Goal: Task Accomplishment & Management: Use online tool/utility

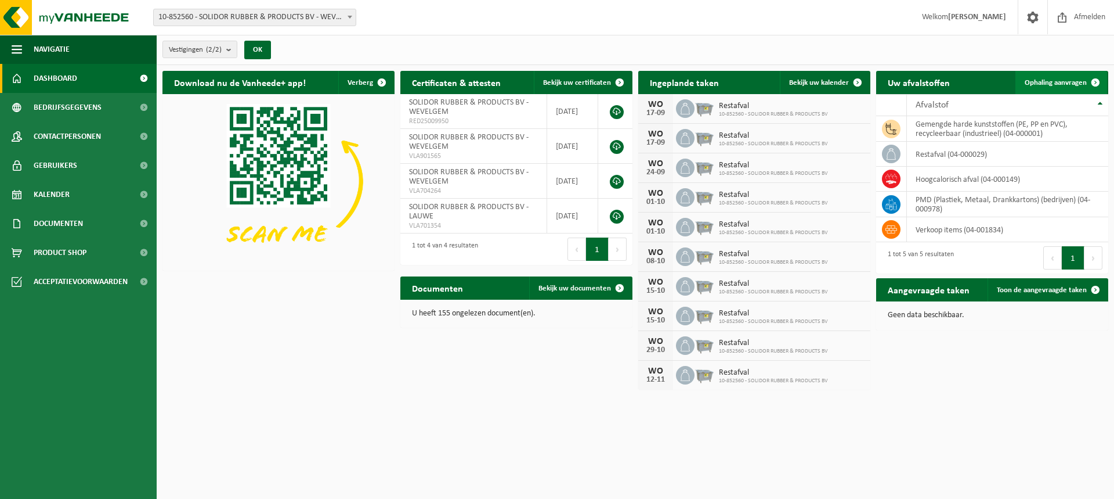
click at [1047, 79] on span "Ophaling aanvragen" at bounding box center [1056, 83] width 62 height 8
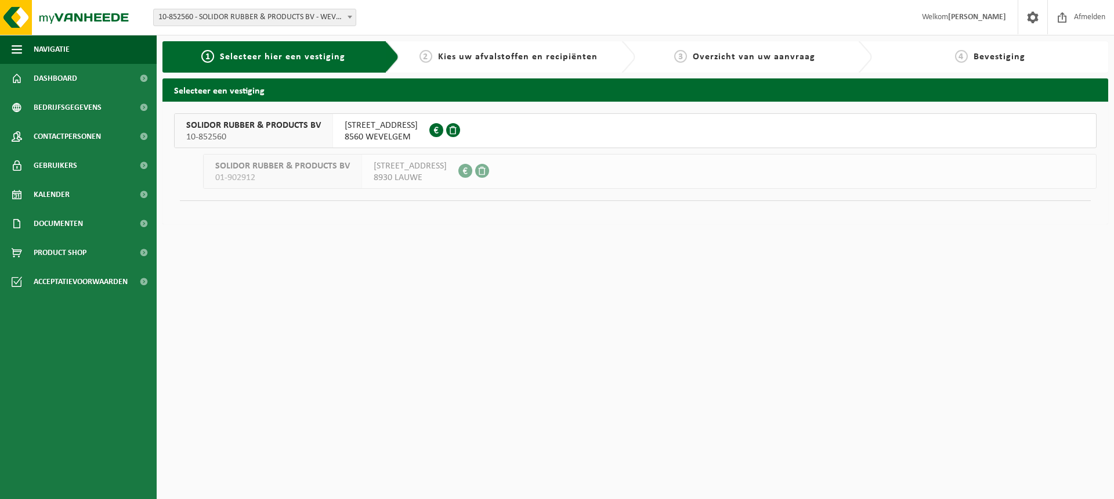
click at [400, 127] on span "KOUTERSTRAAT 11B" at bounding box center [381, 126] width 73 height 12
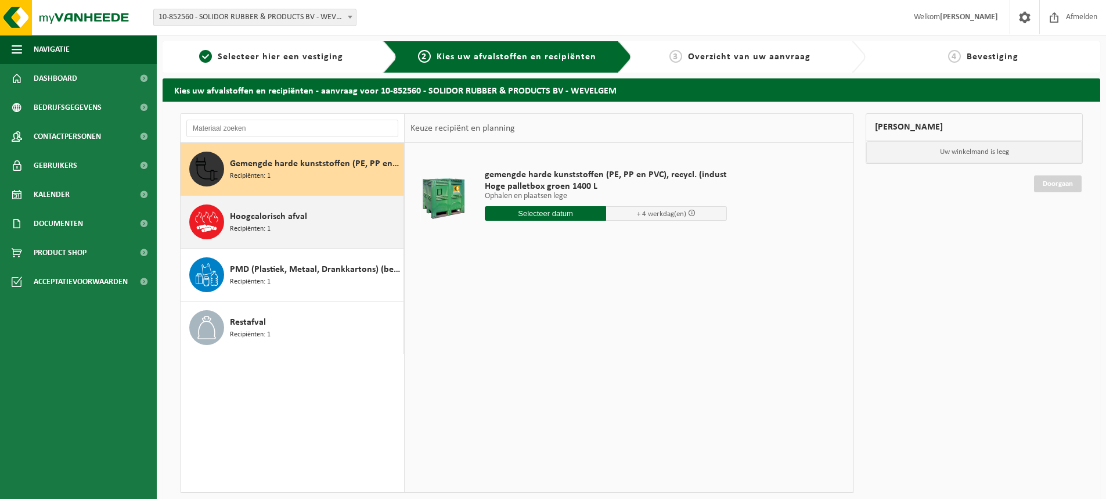
click at [331, 219] on div "Hoogcalorisch afval Recipiënten: 1" at bounding box center [315, 221] width 171 height 35
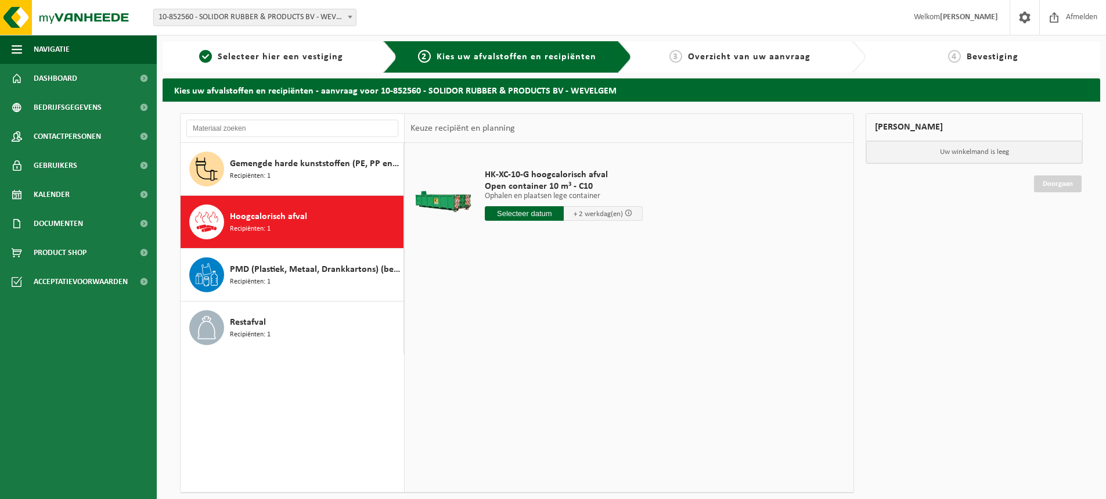
click at [532, 215] on input "text" at bounding box center [524, 213] width 79 height 15
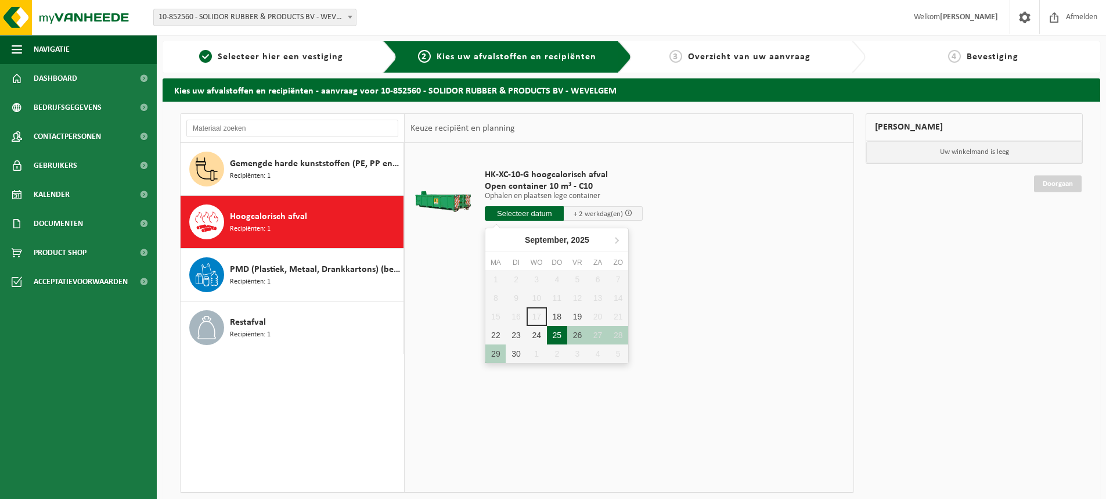
click at [557, 332] on div "25" at bounding box center [557, 335] width 20 height 19
type input "Van 2025-09-25"
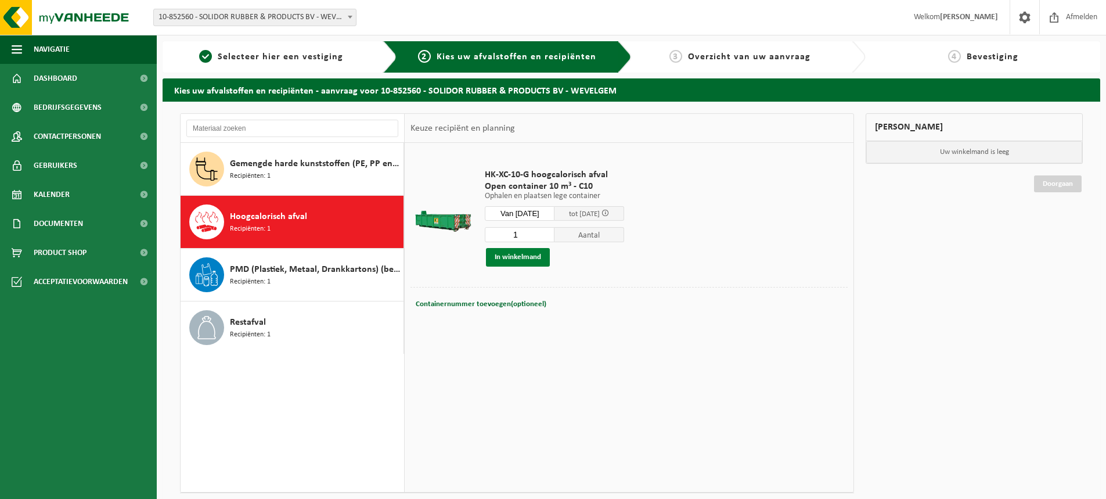
click at [525, 257] on button "In winkelmand" at bounding box center [518, 257] width 64 height 19
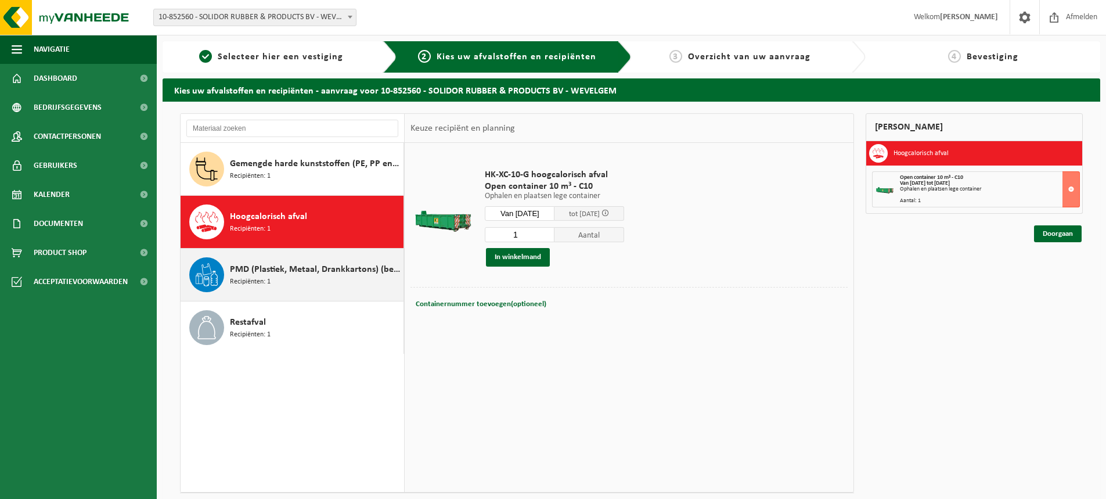
click at [279, 272] on span "PMD (Plastiek, Metaal, Drankkartons) (bedrijven)" at bounding box center [315, 269] width 171 height 14
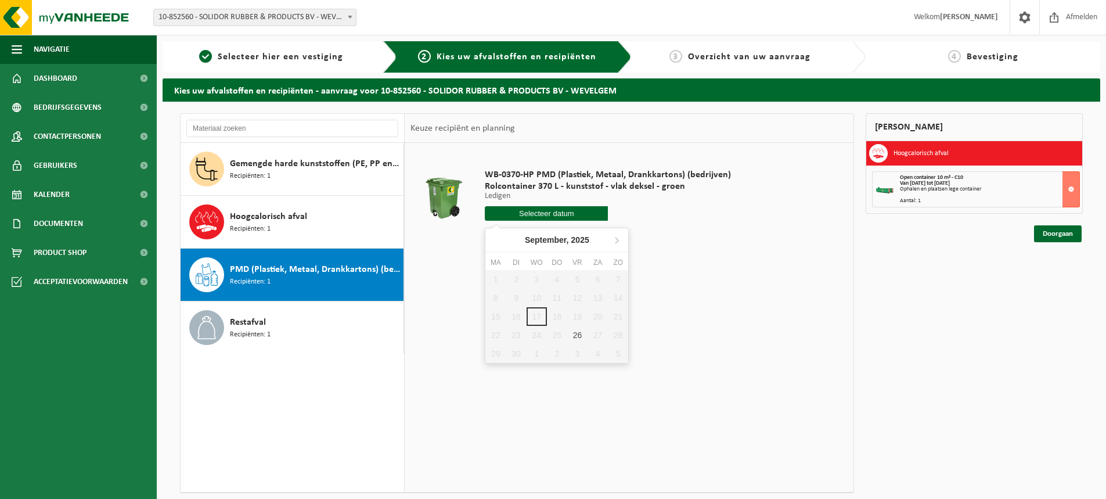
click at [535, 214] on input "text" at bounding box center [546, 213] width 123 height 15
click at [576, 333] on div "26" at bounding box center [577, 335] width 20 height 19
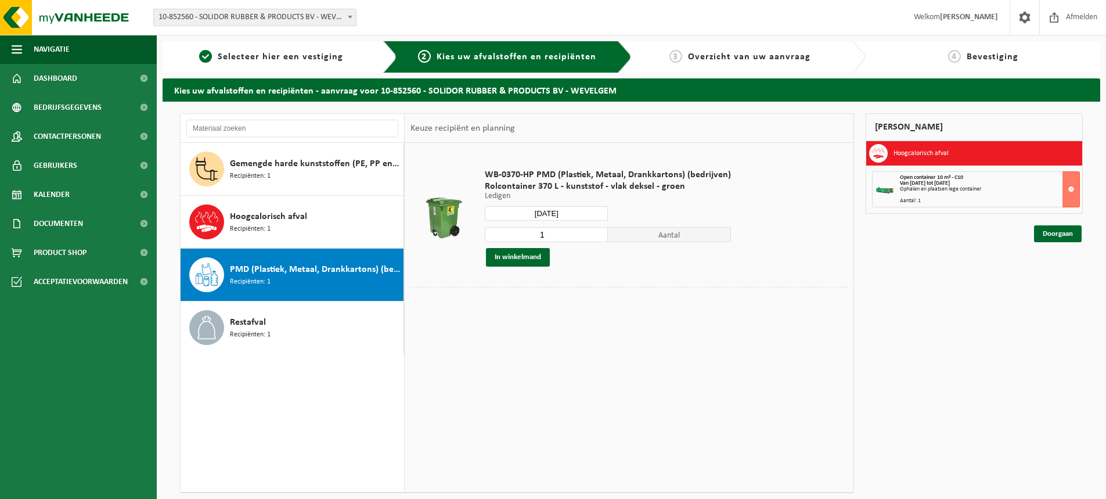
type input "Van 2025-09-26"
click at [926, 154] on h3 "Hoogcalorisch afval" at bounding box center [920, 153] width 55 height 19
click at [996, 364] on div "Mijn winkelmand Hoogcalorisch afval Open container 10 m³ - C10 Van 2025-09-25 t…" at bounding box center [973, 316] width 229 height 407
click at [909, 153] on h3 "Hoogcalorisch afval" at bounding box center [920, 153] width 55 height 19
click at [1030, 337] on div "Mijn winkelmand Hoogcalorisch afval Open container 10 m³ - C10 Van 2025-09-25 t…" at bounding box center [973, 316] width 229 height 407
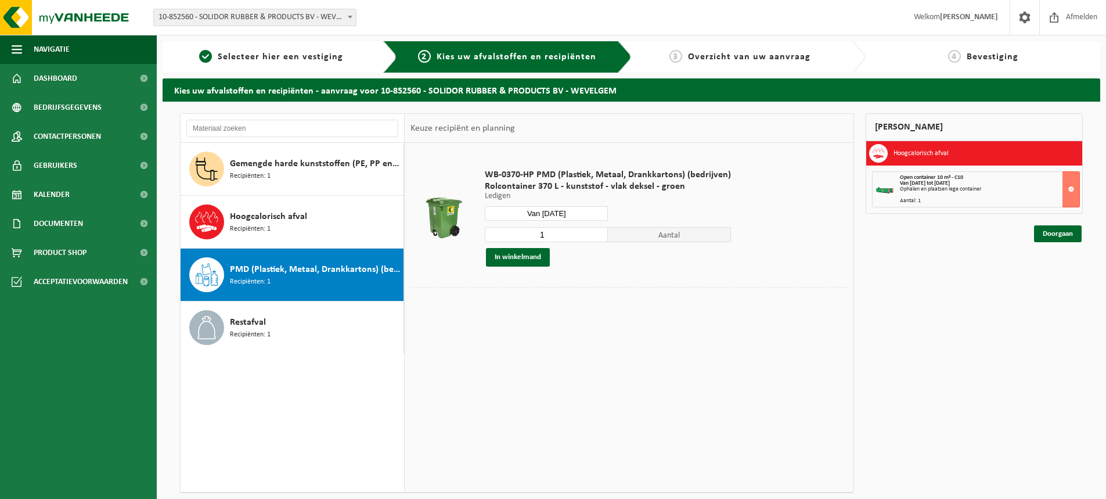
click at [930, 187] on div "Ophalen en plaatsen lege container" at bounding box center [989, 189] width 179 height 6
click at [950, 270] on div "Mijn winkelmand Hoogcalorisch afval Open container 10 m³ - C10 Van 2025-09-25 t…" at bounding box center [973, 316] width 229 height 407
click at [1056, 236] on link "Doorgaan" at bounding box center [1058, 233] width 48 height 17
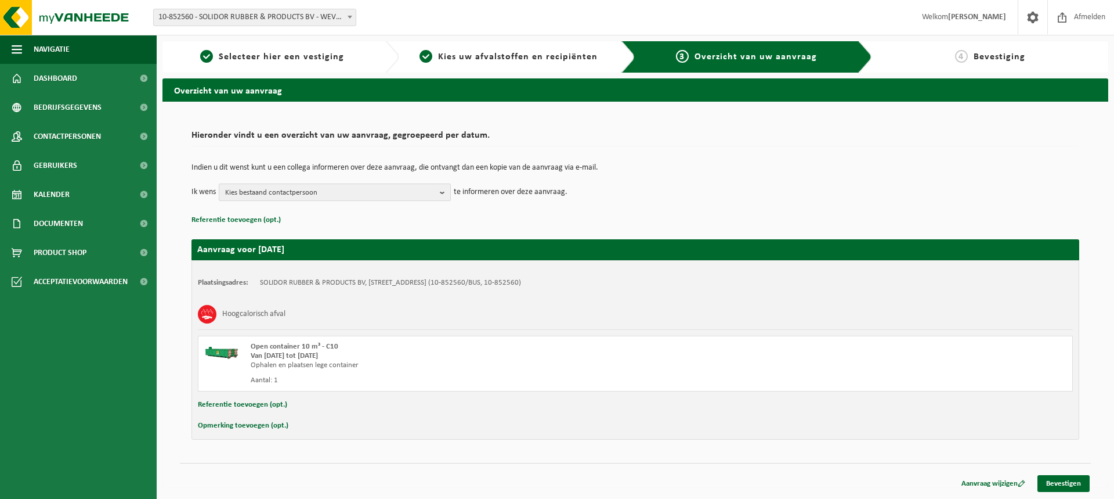
click at [445, 194] on b "button" at bounding box center [445, 192] width 10 height 16
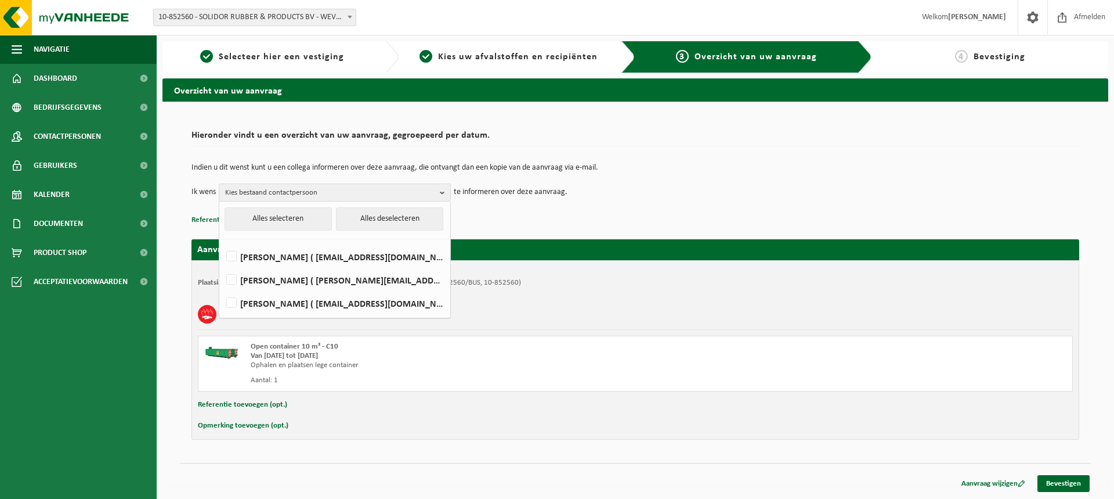
click at [691, 175] on td "Indien u dit wenst kunt u een collega informeren over deze aanvraag, die ontvan…" at bounding box center [636, 174] width 888 height 20
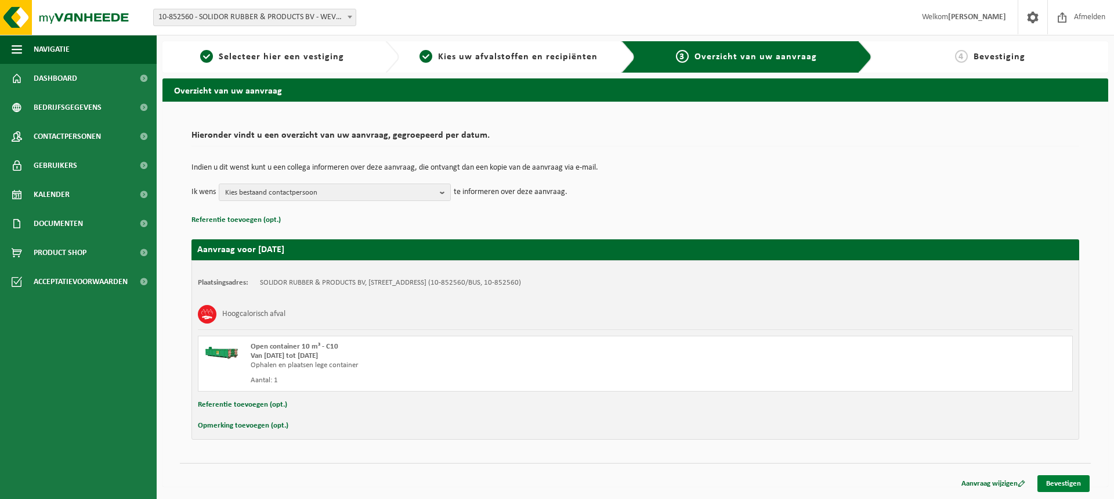
click at [1077, 478] on link "Bevestigen" at bounding box center [1064, 483] width 52 height 17
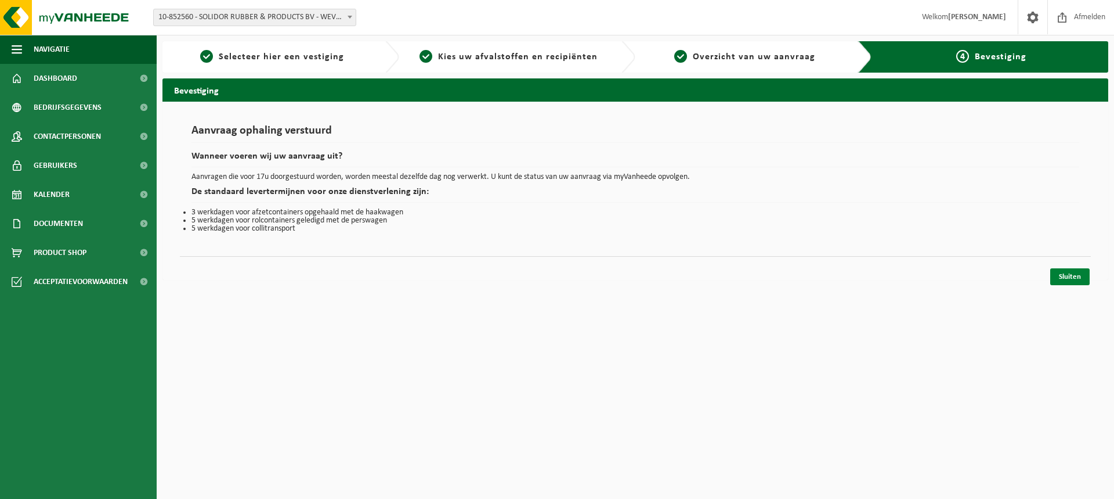
click at [1083, 272] on link "Sluiten" at bounding box center [1069, 276] width 39 height 17
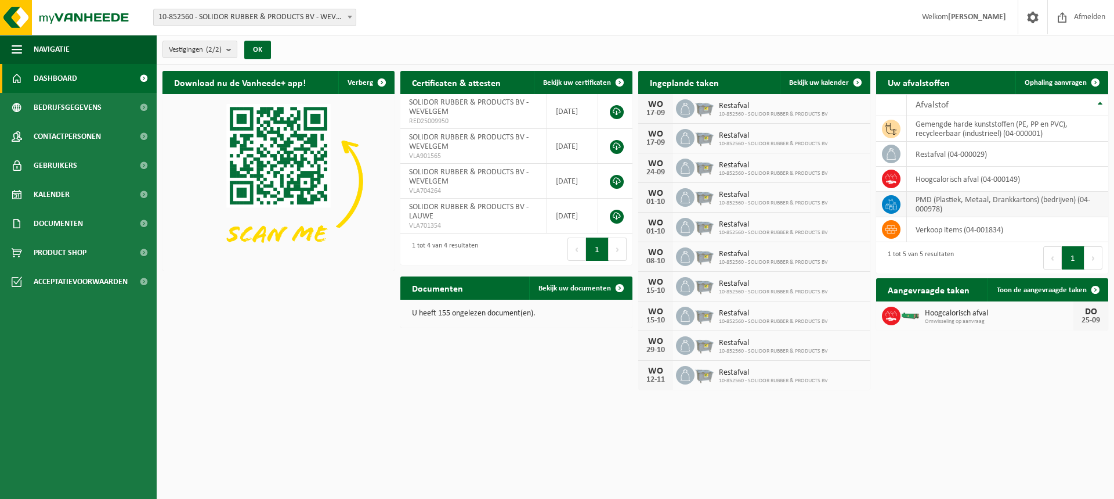
click at [967, 205] on td "PMD (Plastiek, Metaal, Drankkartons) (bedrijven) (04-000978)" at bounding box center [1007, 205] width 201 height 26
click at [1056, 80] on span "Ophaling aanvragen" at bounding box center [1056, 83] width 62 height 8
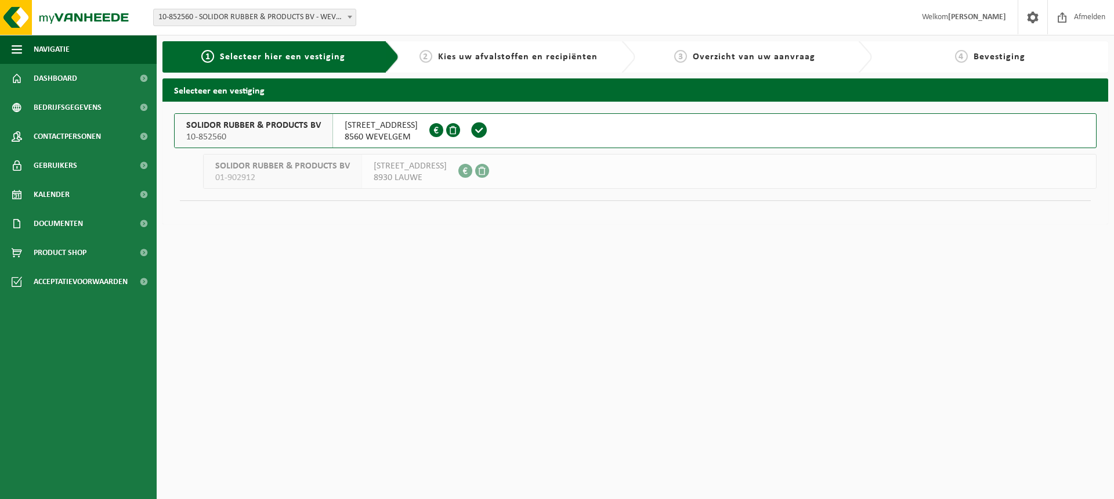
click at [369, 127] on span "KOUTERSTRAAT 11B" at bounding box center [381, 126] width 73 height 12
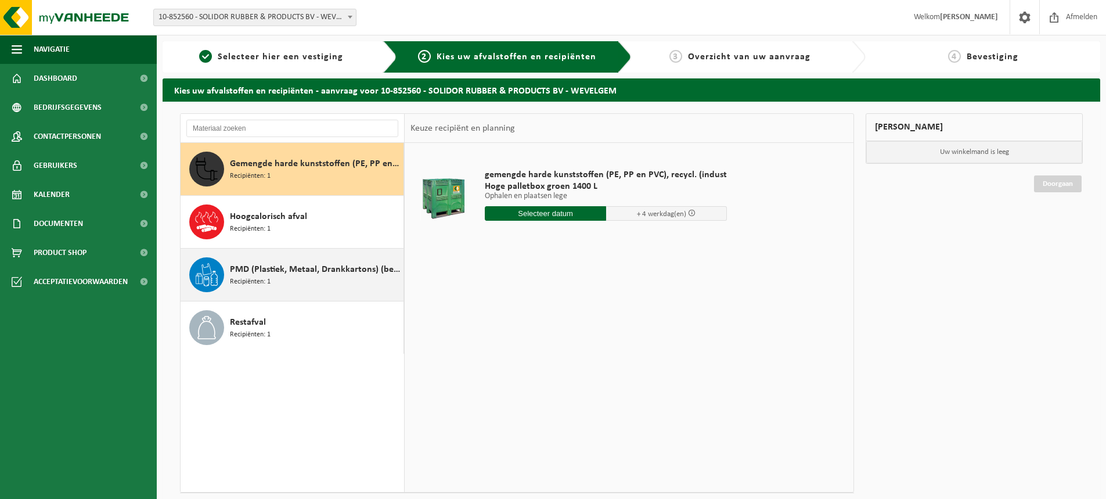
click at [355, 273] on span "PMD (Plastiek, Metaal, Drankkartons) (bedrijven)" at bounding box center [315, 269] width 171 height 14
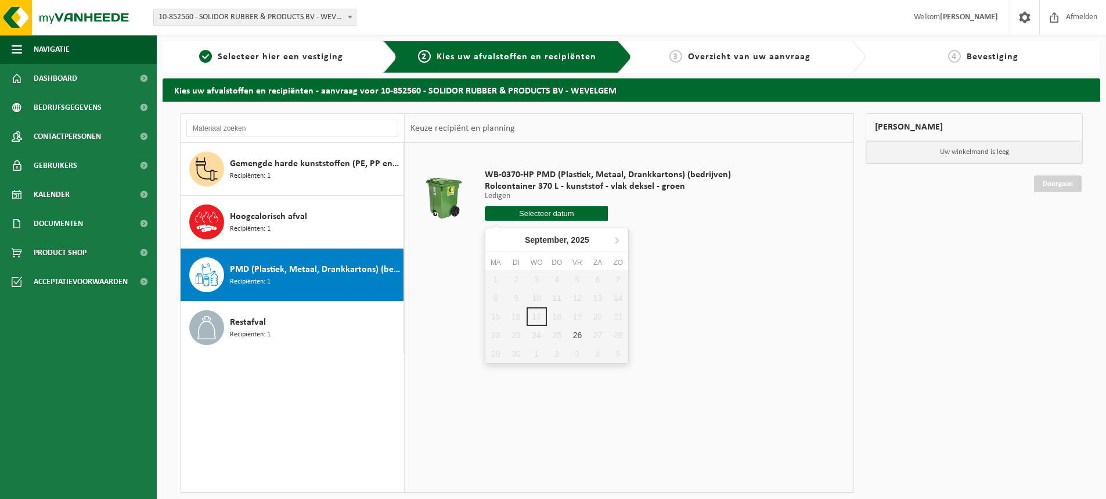
click at [570, 212] on input "text" at bounding box center [546, 213] width 123 height 15
click at [572, 337] on div "26" at bounding box center [577, 335] width 20 height 19
type input "Van 2025-09-26"
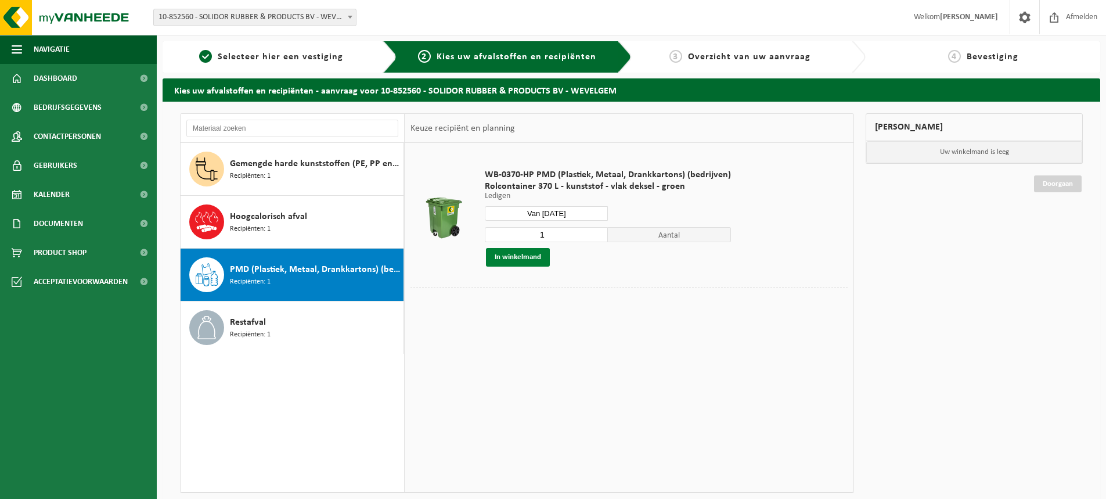
click at [513, 256] on button "In winkelmand" at bounding box center [518, 257] width 64 height 19
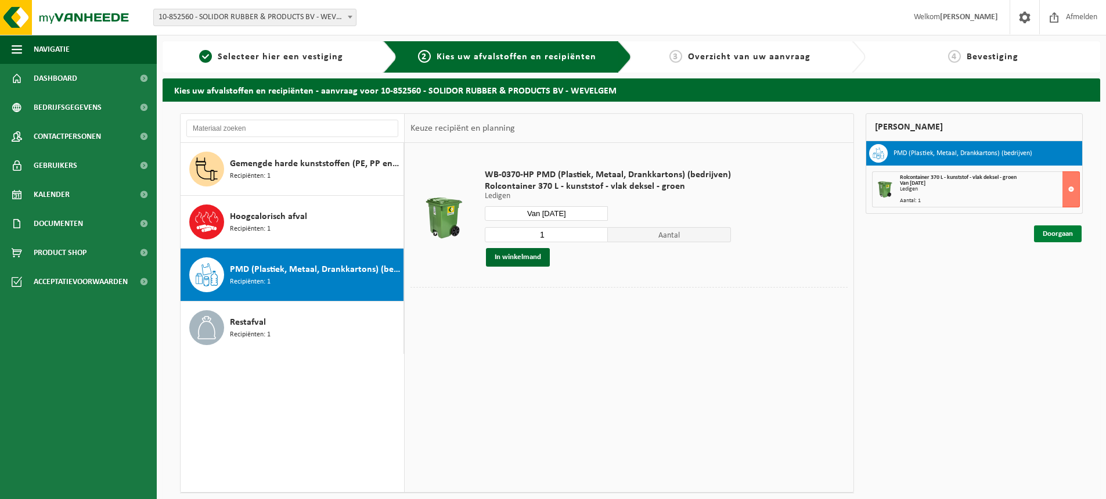
click at [1056, 237] on link "Doorgaan" at bounding box center [1058, 233] width 48 height 17
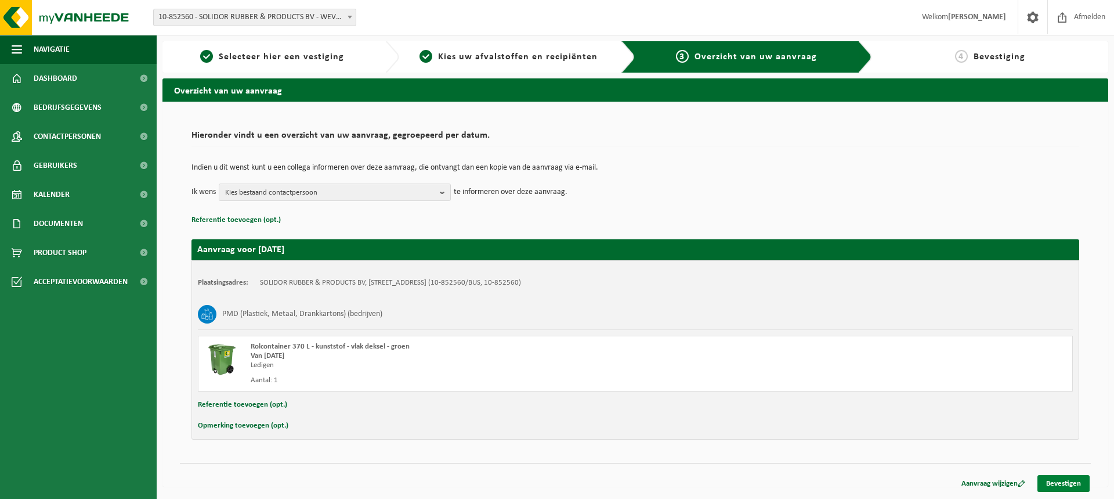
click at [1050, 480] on link "Bevestigen" at bounding box center [1064, 483] width 52 height 17
